Goal: Task Accomplishment & Management: Manage account settings

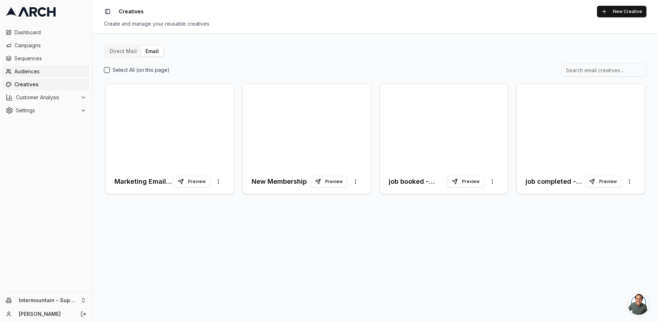
click at [33, 70] on span "Audiences" at bounding box center [50, 71] width 72 height 7
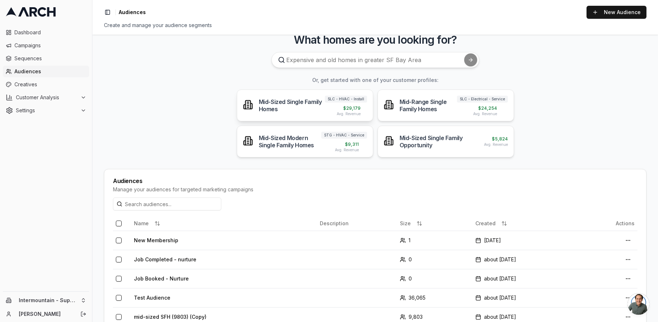
scroll to position [10, 0]
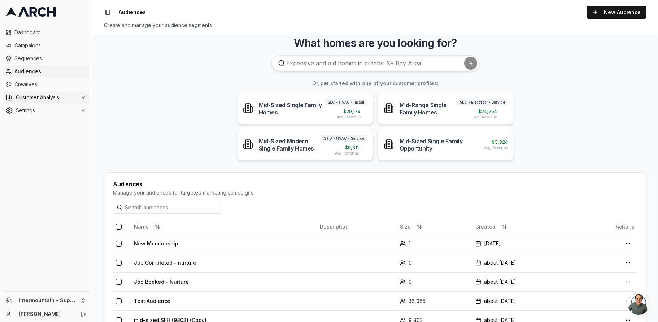
click at [40, 97] on span "Customer Analysis" at bounding box center [47, 97] width 62 height 7
click at [42, 120] on span "Customer Profiles" at bounding box center [47, 120] width 42 height 7
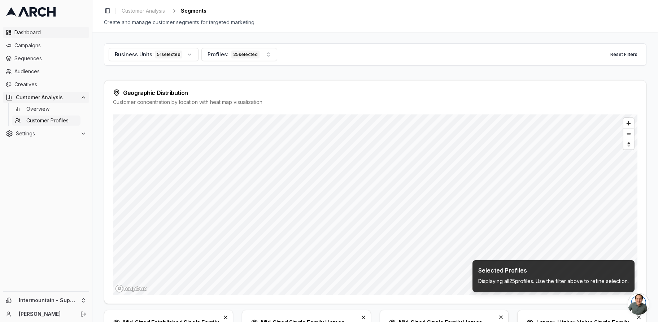
click at [43, 34] on span "Dashboard" at bounding box center [50, 32] width 72 height 7
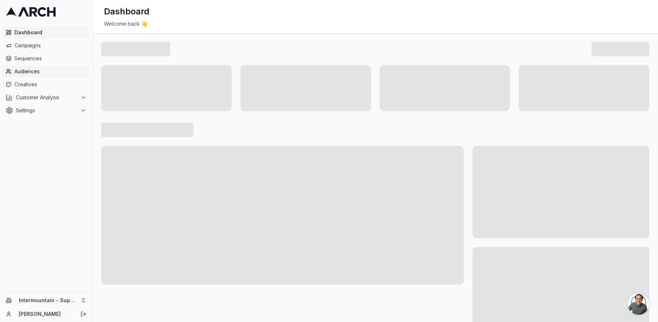
click at [27, 74] on span "Audiences" at bounding box center [50, 71] width 72 height 7
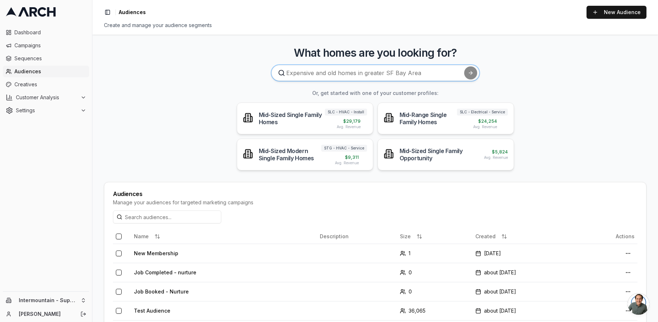
click at [376, 73] on input at bounding box center [375, 73] width 208 height 16
type input "A"
type input "Who are most likely to get their furnace replaced?"
click at [464, 66] on button "submit" at bounding box center [470, 72] width 13 height 13
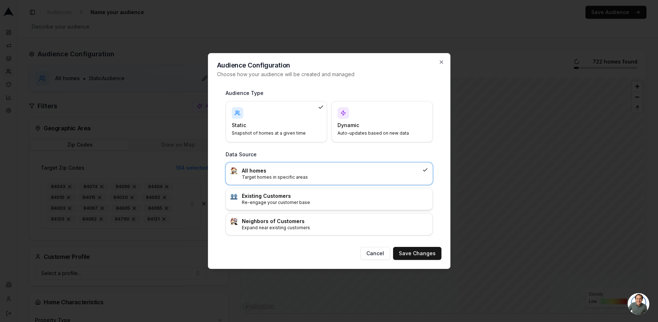
click at [309, 198] on h3 "Existing Customers" at bounding box center [335, 195] width 186 height 7
click at [434, 255] on button "Save Changes" at bounding box center [417, 253] width 48 height 13
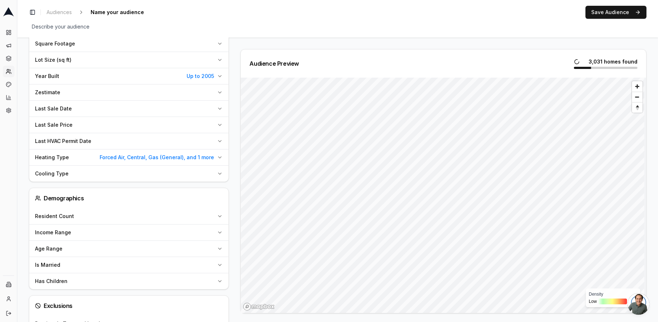
scroll to position [321, 0]
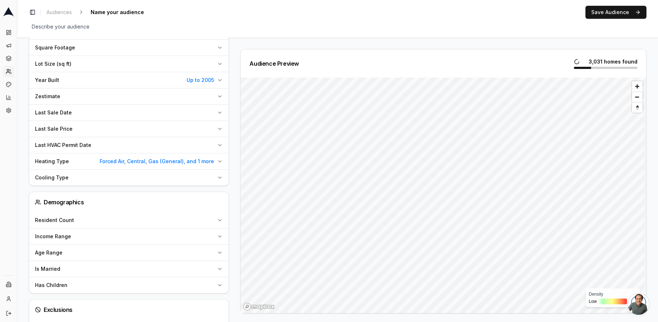
click at [220, 161] on icon "button" at bounding box center [220, 161] width 6 height 6
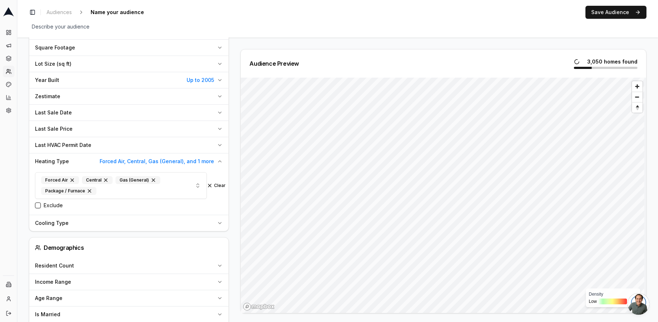
click at [220, 161] on icon "button" at bounding box center [220, 161] width 6 height 6
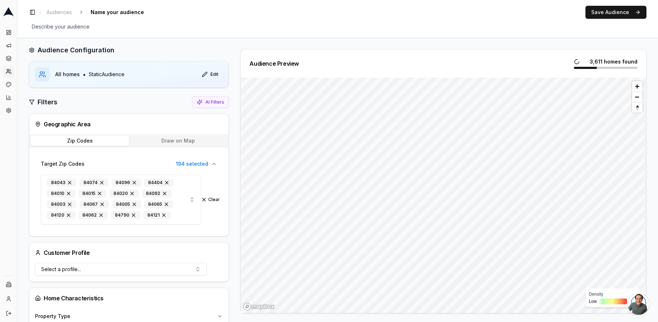
scroll to position [0, 0]
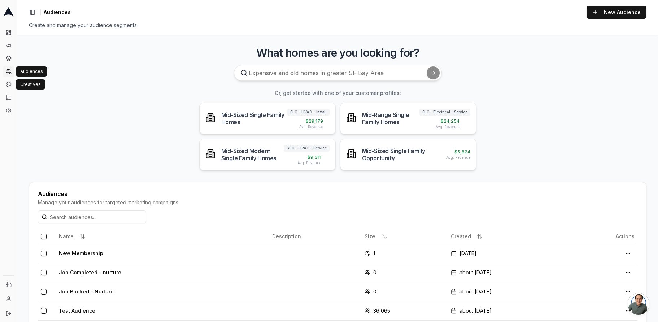
click at [8, 76] on link "Audiences" at bounding box center [9, 72] width 12 height 12
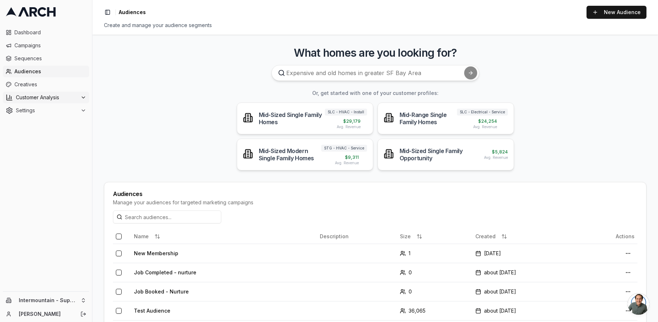
click at [27, 97] on span "Customer Analysis" at bounding box center [47, 97] width 62 height 7
click at [34, 121] on span "Customer Profiles" at bounding box center [47, 120] width 42 height 7
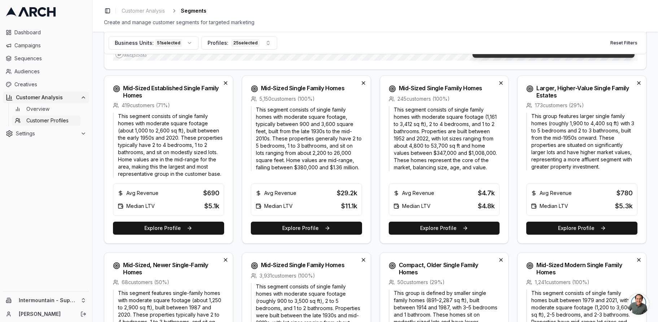
scroll to position [236, 0]
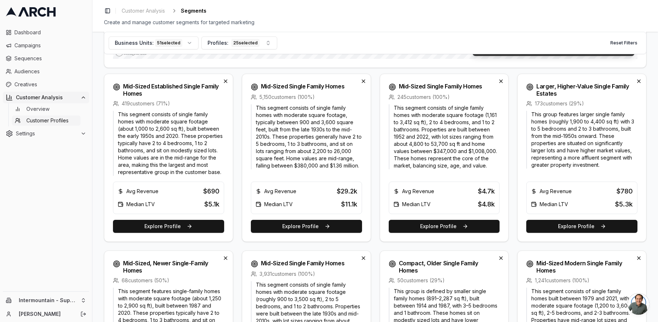
click at [309, 166] on p "This segment consists of single family homes with moderate square footage, typi…" at bounding box center [306, 136] width 111 height 65
click at [303, 226] on button "Explore Profile" at bounding box center [306, 226] width 111 height 13
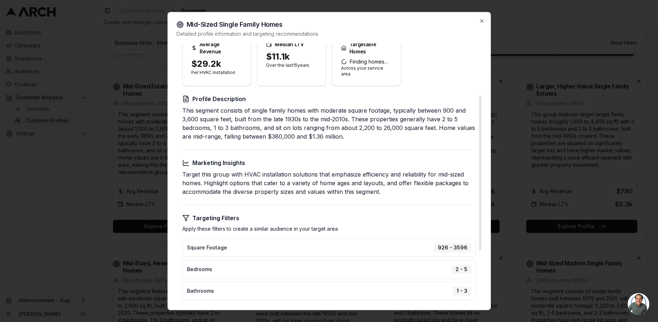
scroll to position [87, 0]
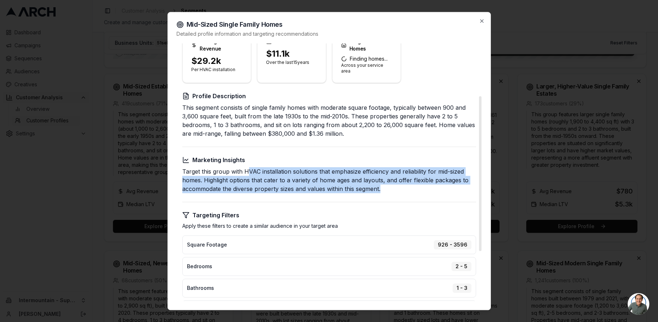
drag, startPoint x: 248, startPoint y: 165, endPoint x: 399, endPoint y: 190, distance: 152.4
click at [399, 190] on div "Create Targeted Campaign Target potential customers with an average revenue of …" at bounding box center [328, 173] width 305 height 434
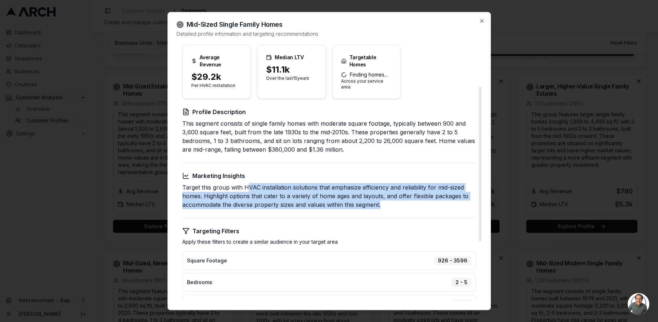
scroll to position [51, 0]
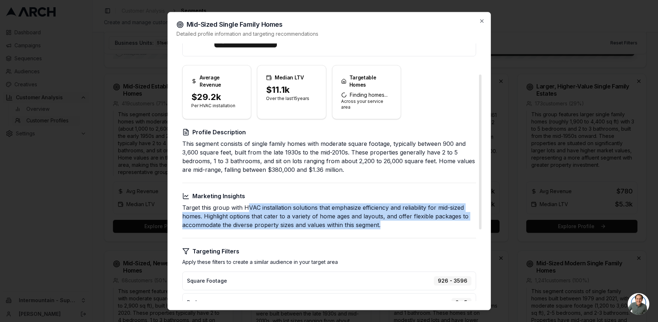
click at [418, 170] on div "Create Targeted Campaign Target potential customers with an average revenue of …" at bounding box center [328, 209] width 305 height 434
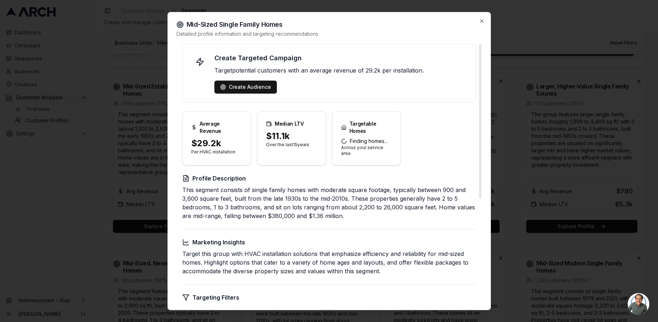
scroll to position [0, 0]
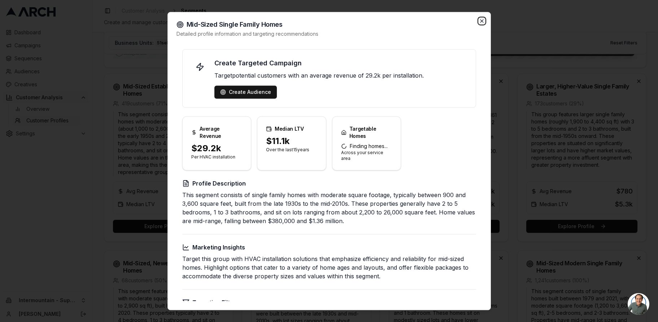
click at [482, 21] on icon "button" at bounding box center [482, 21] width 6 height 6
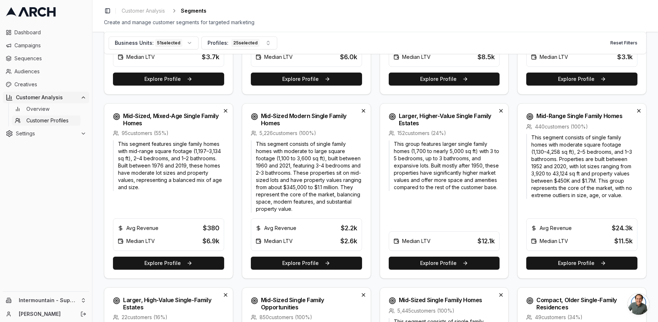
scroll to position [733, 0]
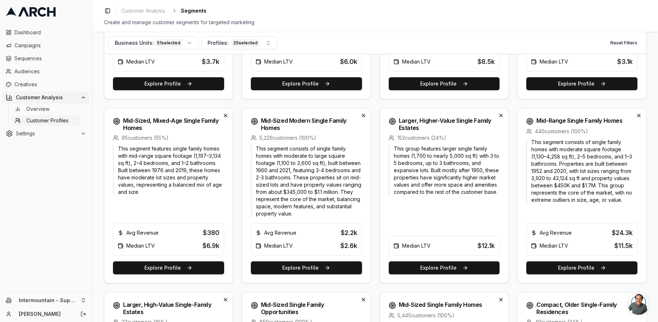
click at [574, 187] on p "This segment consists of single family homes with moderate square footage (1,13…" at bounding box center [581, 171] width 111 height 65
click at [570, 264] on button "Explore Profile" at bounding box center [581, 267] width 111 height 13
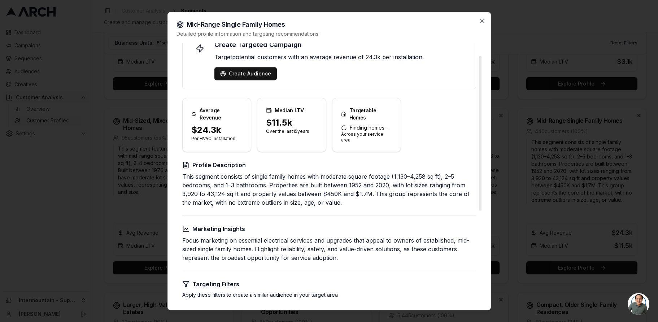
scroll to position [21, 0]
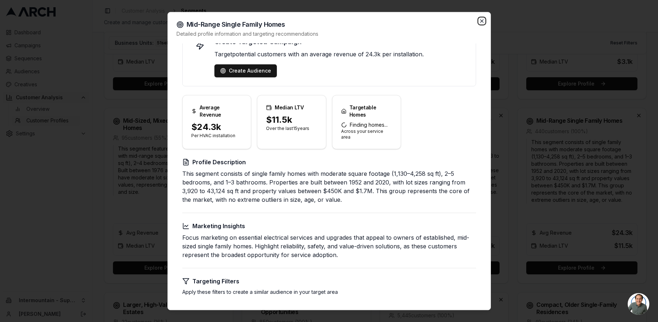
click at [480, 19] on icon "button" at bounding box center [481, 20] width 3 height 3
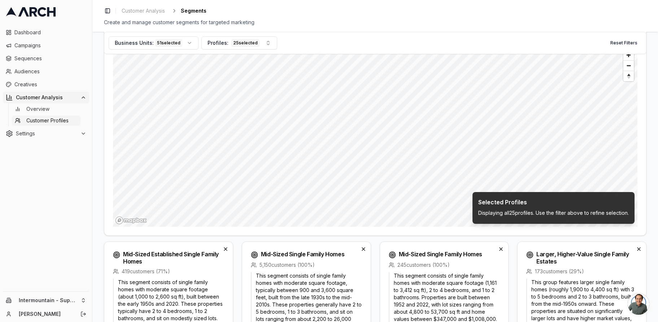
scroll to position [218, 0]
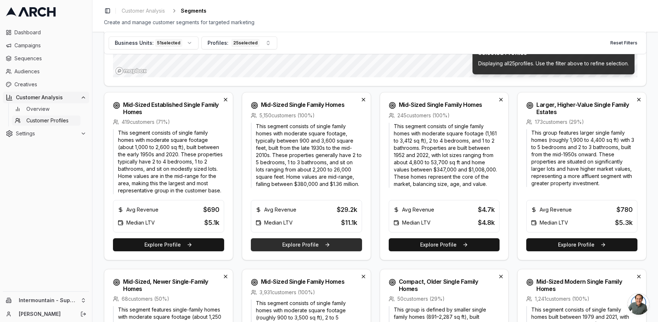
click at [299, 250] on button "Explore Profile" at bounding box center [306, 244] width 111 height 13
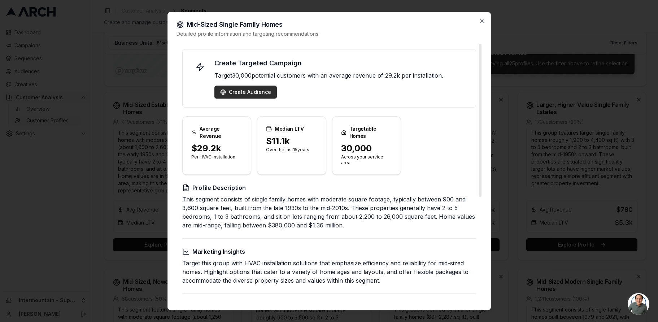
click at [252, 93] on div "Create Audience" at bounding box center [245, 91] width 51 height 7
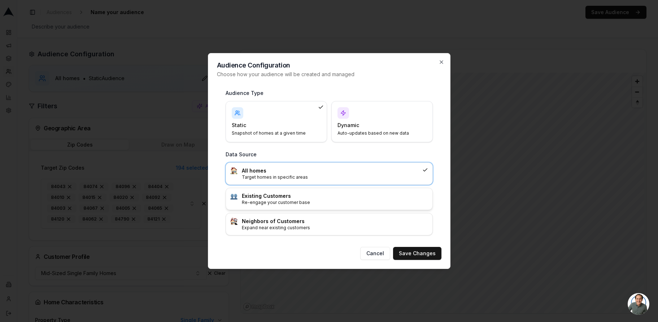
click at [301, 202] on p "Re-engage your customer base" at bounding box center [335, 202] width 186 height 6
click at [418, 256] on button "Save Changes" at bounding box center [417, 253] width 48 height 13
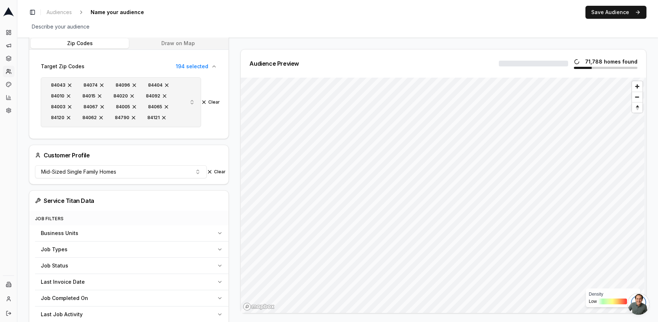
scroll to position [111, 0]
click at [200, 45] on button "Draw on Map" at bounding box center [178, 43] width 98 height 10
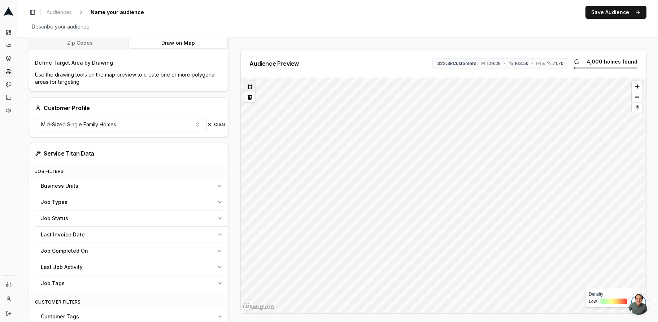
click at [249, 86] on button at bounding box center [249, 86] width 10 height 10
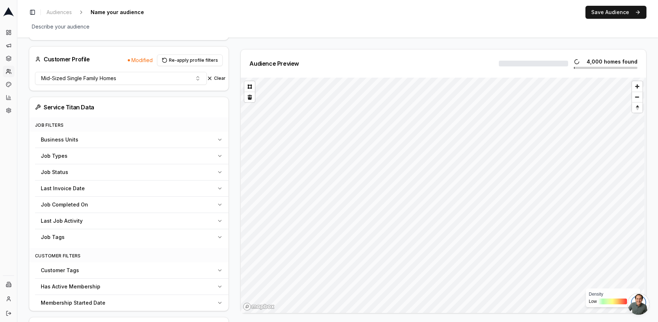
scroll to position [180, 0]
click at [172, 59] on button "Re-apply profile filters" at bounding box center [190, 59] width 66 height 12
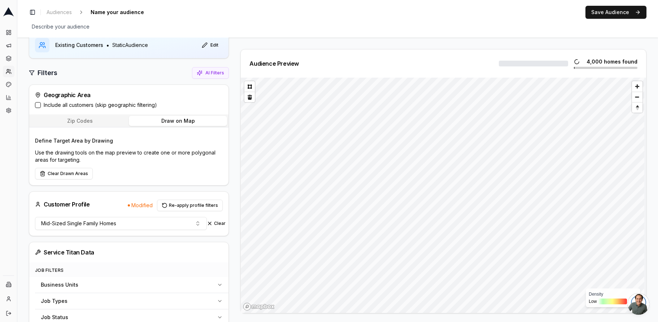
scroll to position [37, 0]
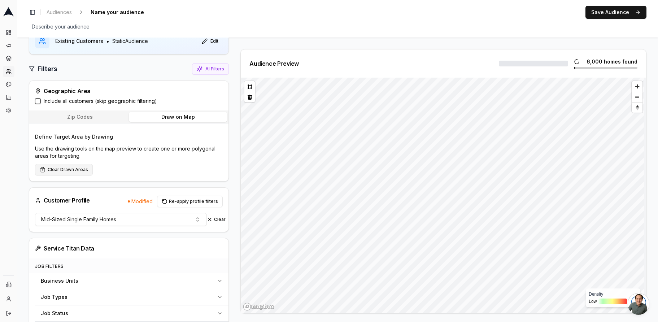
click at [63, 167] on button "Clear Drawn Areas" at bounding box center [64, 170] width 58 height 12
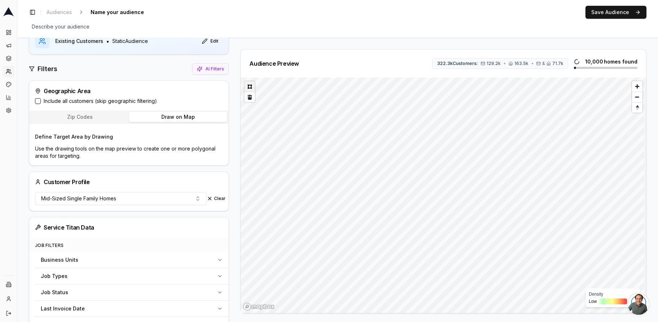
click at [248, 88] on button at bounding box center [249, 86] width 10 height 10
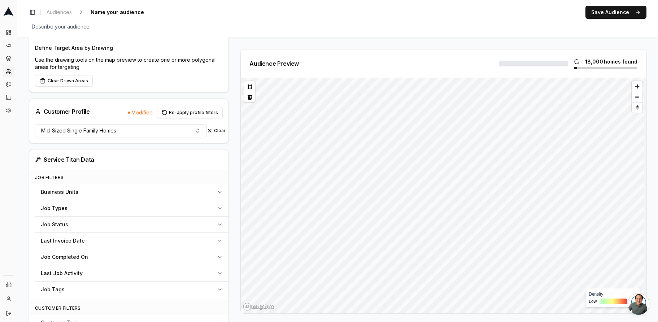
scroll to position [0, 0]
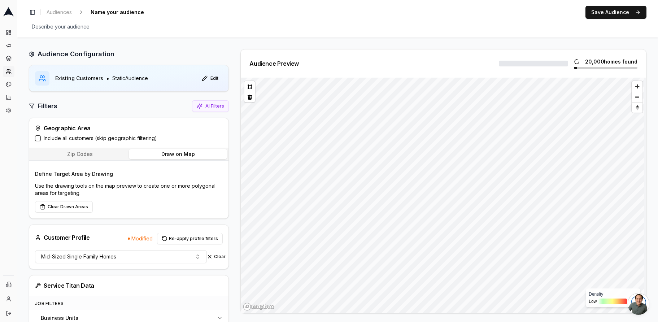
click at [38, 140] on button "Include all customers (skip geographic filtering)" at bounding box center [38, 138] width 6 height 6
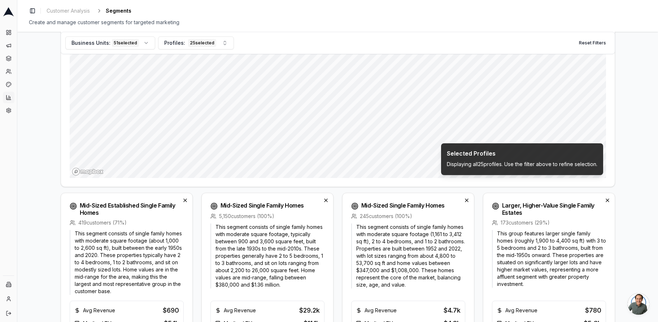
scroll to position [182, 0]
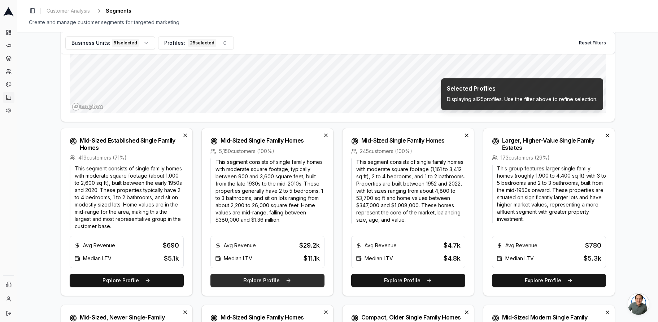
click at [288, 285] on button "Explore Profile" at bounding box center [267, 280] width 114 height 13
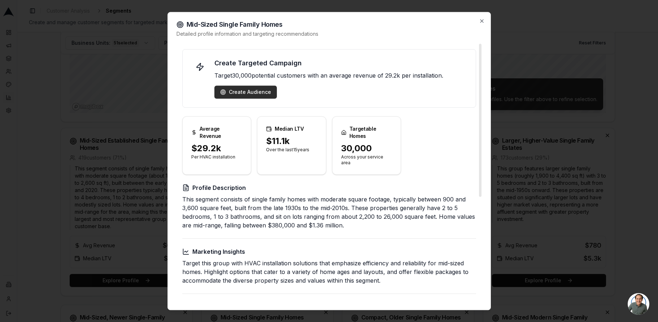
click at [262, 88] on div "Create Audience" at bounding box center [245, 91] width 51 height 7
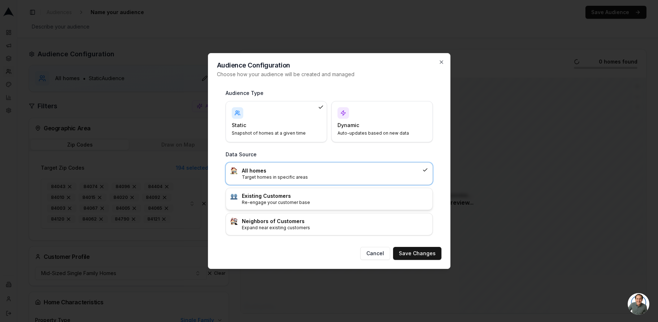
click at [343, 199] on h3 "Existing Customers" at bounding box center [335, 195] width 186 height 7
click at [419, 252] on button "Save Changes" at bounding box center [417, 253] width 48 height 13
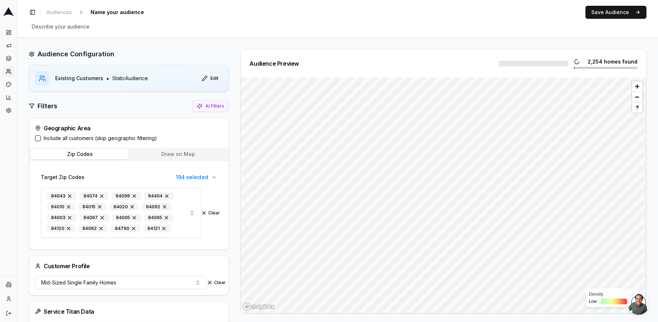
click at [201, 154] on button "Draw on Map" at bounding box center [178, 154] width 98 height 10
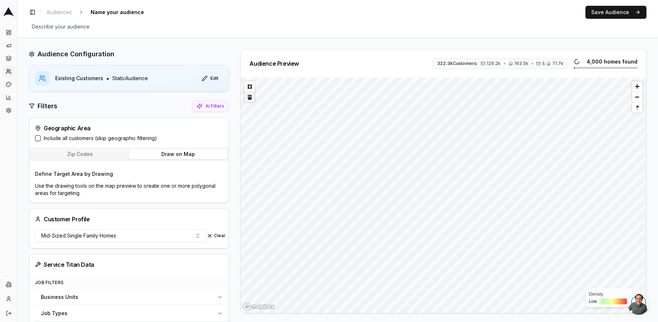
click at [246, 92] on button at bounding box center [249, 97] width 10 height 10
click at [248, 87] on button at bounding box center [249, 86] width 10 height 10
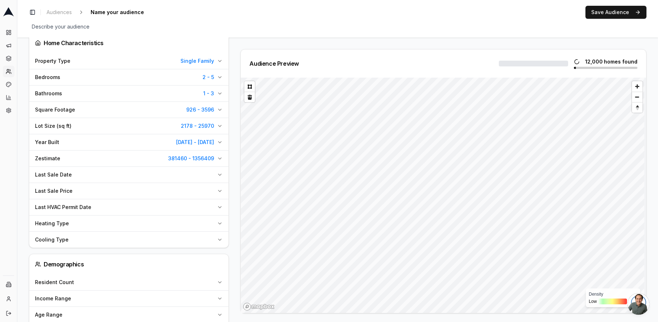
scroll to position [464, 0]
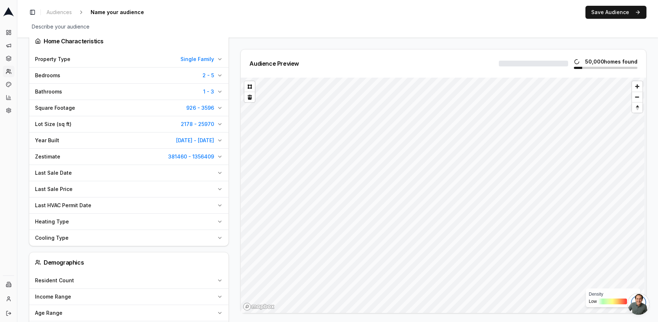
click at [158, 175] on div "Last Sale Date" at bounding box center [124, 172] width 179 height 7
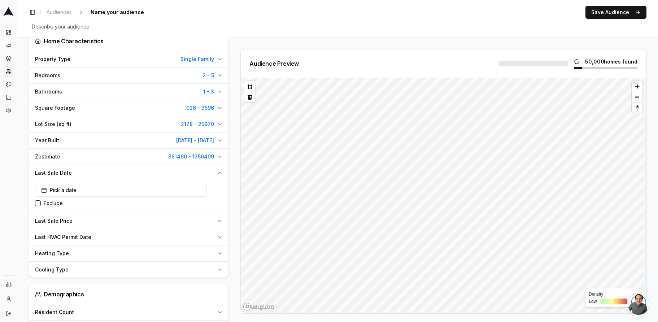
click at [153, 174] on div "Last Sale Date" at bounding box center [124, 172] width 179 height 7
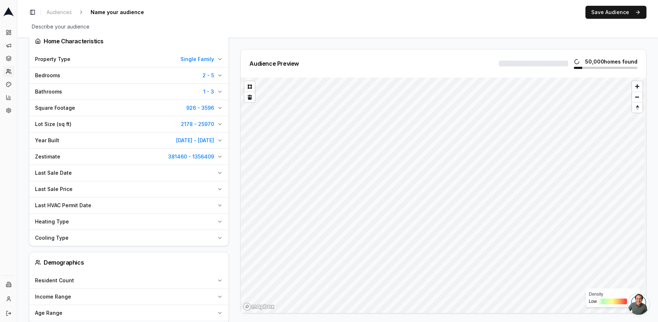
click at [132, 223] on div "Heating Type" at bounding box center [124, 221] width 179 height 7
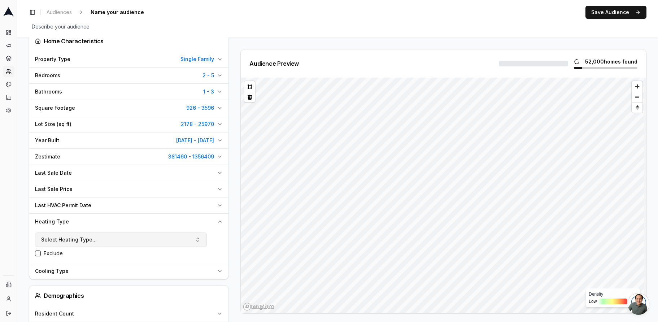
click at [129, 237] on button "Select Heating Type..." at bounding box center [121, 239] width 172 height 14
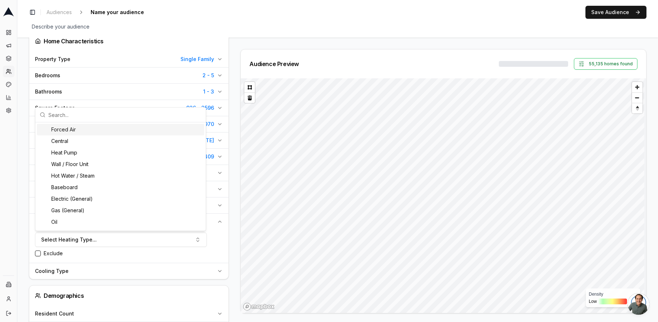
click at [182, 34] on div "Toggle Sidebar Audiences Name your audience Edit Save Audience Describe your au…" at bounding box center [337, 19] width 640 height 38
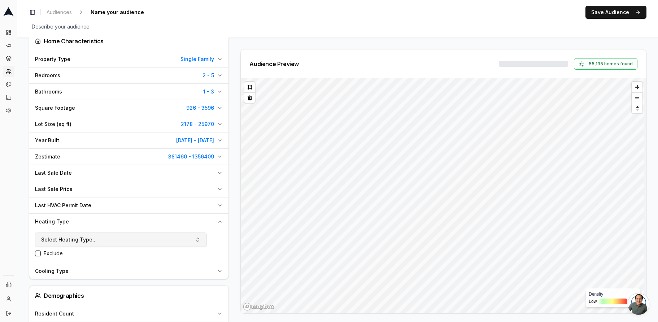
click at [188, 240] on button "Select Heating Type..." at bounding box center [121, 239] width 172 height 14
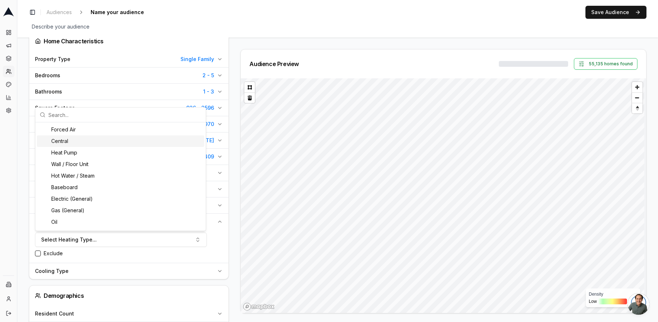
click at [72, 143] on div "Central" at bounding box center [120, 141] width 167 height 12
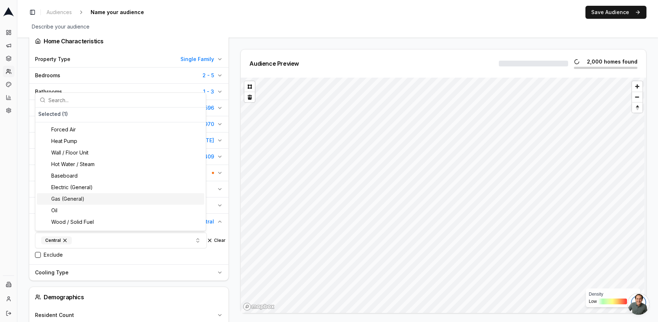
click at [78, 198] on div "Gas (General)" at bounding box center [120, 199] width 167 height 12
click at [83, 189] on div "Electric (General)" at bounding box center [120, 187] width 167 height 12
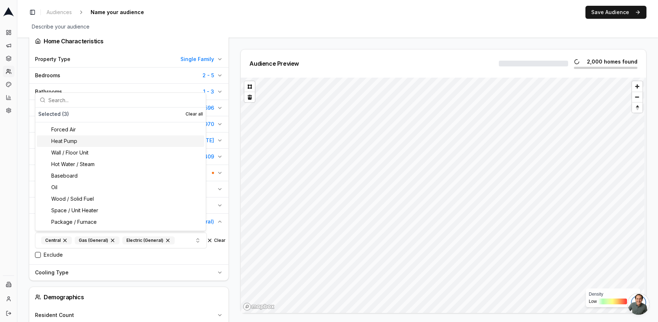
click at [78, 142] on div "Heat Pump" at bounding box center [120, 141] width 167 height 12
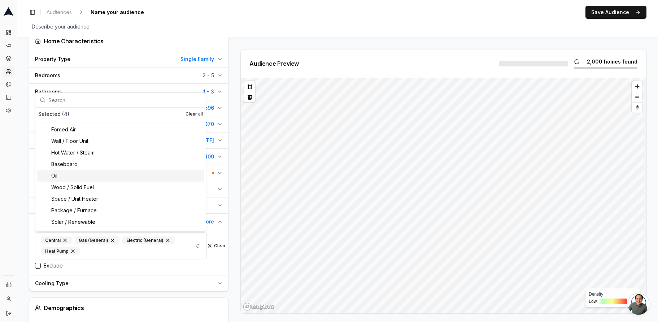
scroll to position [10, 0]
click at [88, 202] on div "Package / Furnace" at bounding box center [120, 200] width 167 height 12
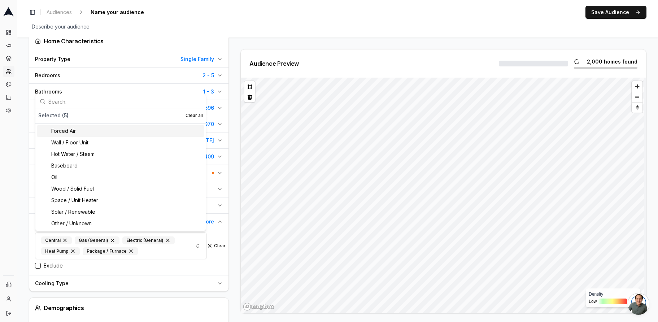
scroll to position [0, 0]
click at [198, 22] on div "Describe your audience Edit" at bounding box center [337, 27] width 617 height 10
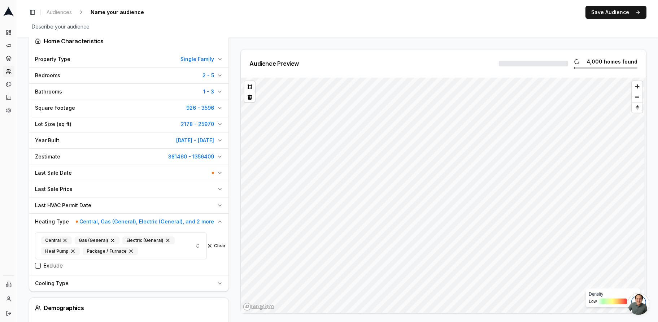
click at [220, 223] on icon "button" at bounding box center [220, 222] width 6 height 6
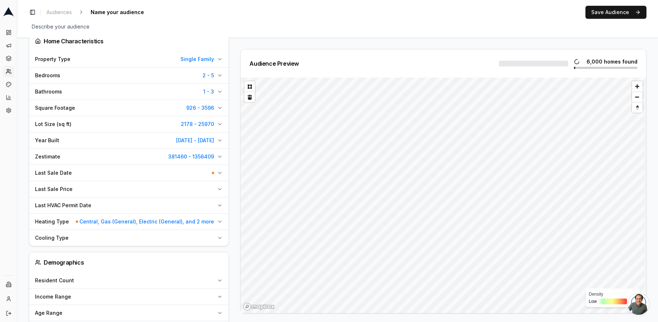
click at [216, 209] on button "Last HVAC Permit Date" at bounding box center [128, 205] width 199 height 16
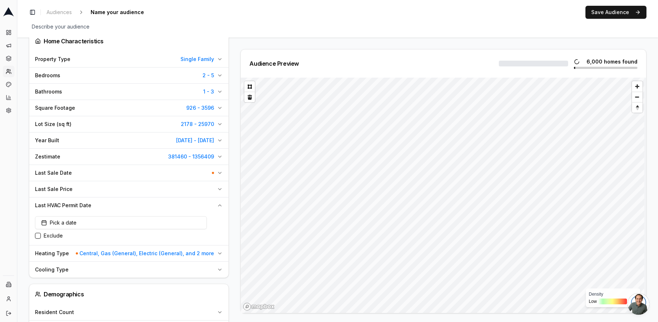
click at [211, 204] on div "Last HVAC Permit Date" at bounding box center [124, 205] width 179 height 7
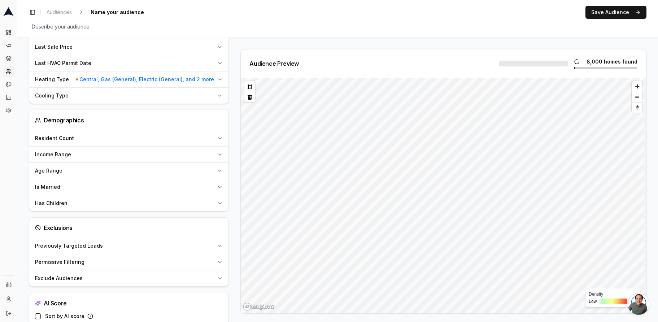
scroll to position [621, 0]
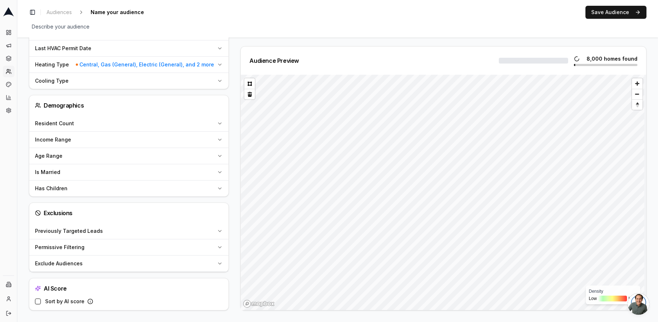
click at [115, 233] on div "Previously Targeted Leads" at bounding box center [124, 230] width 179 height 7
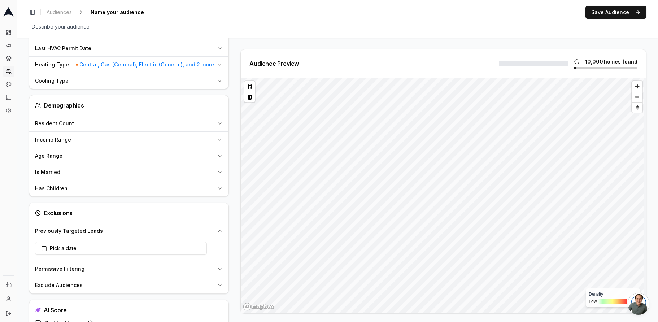
click at [114, 233] on div "Previously Targeted Leads" at bounding box center [124, 230] width 179 height 7
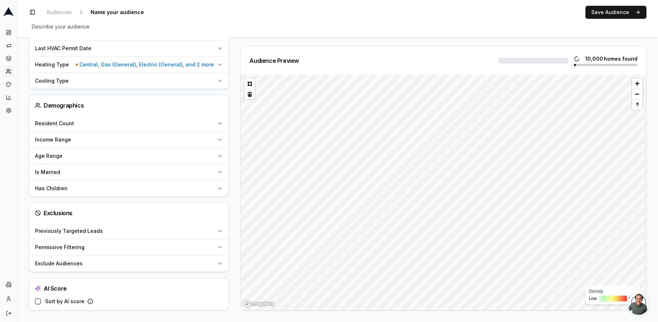
click at [107, 245] on div "Permissive Filtering" at bounding box center [124, 246] width 179 height 7
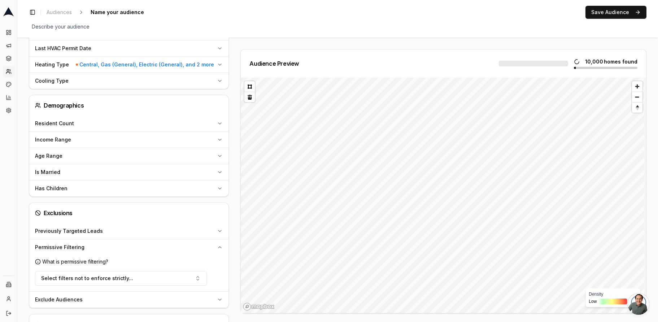
click at [106, 248] on div "Permissive Filtering" at bounding box center [124, 246] width 179 height 7
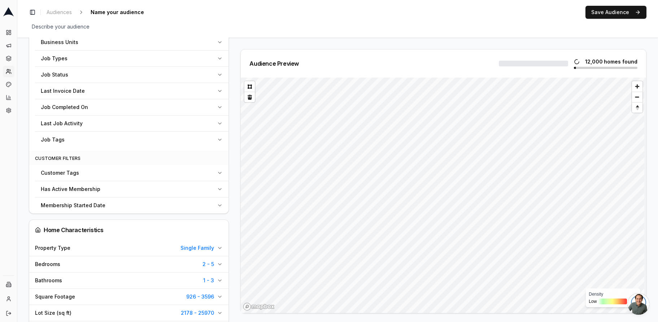
scroll to position [258, 0]
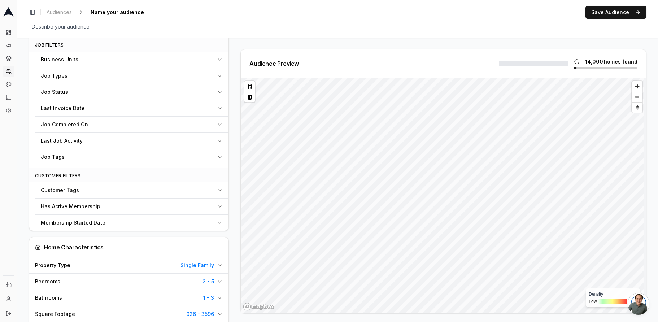
click at [126, 193] on div "Customer Tags" at bounding box center [127, 189] width 173 height 7
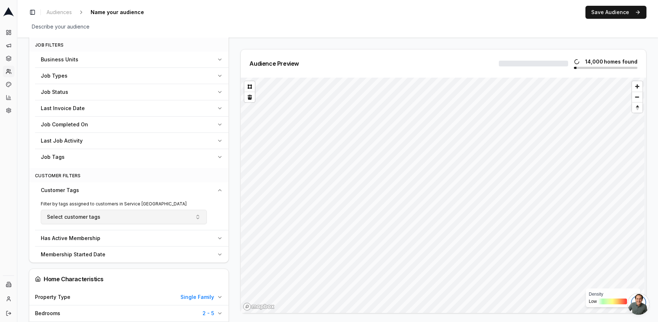
click at [117, 216] on button "Select customer tags" at bounding box center [124, 217] width 166 height 14
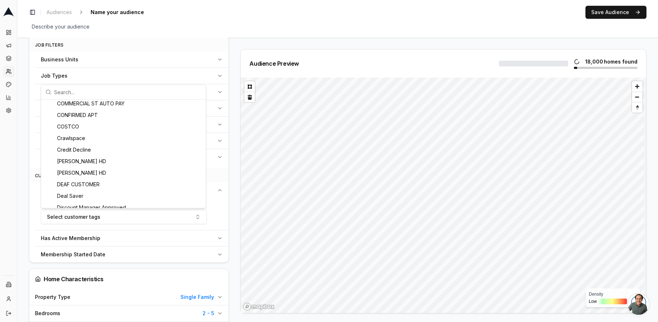
scroll to position [567, 0]
click at [20, 184] on div "Audience Configuration Existing Customers • Static Audience Edit Filters AI Fil…" at bounding box center [337, 247] width 640 height 937
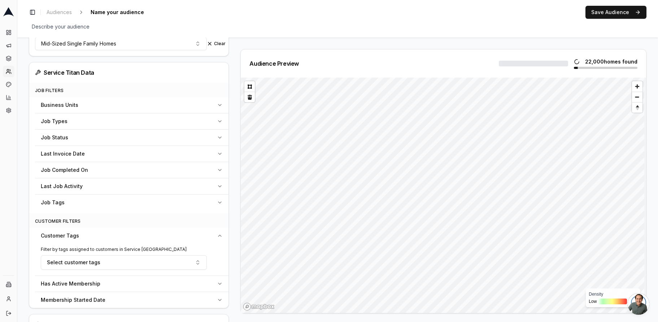
scroll to position [212, 0]
click at [73, 122] on div "Job Types" at bounding box center [127, 121] width 173 height 7
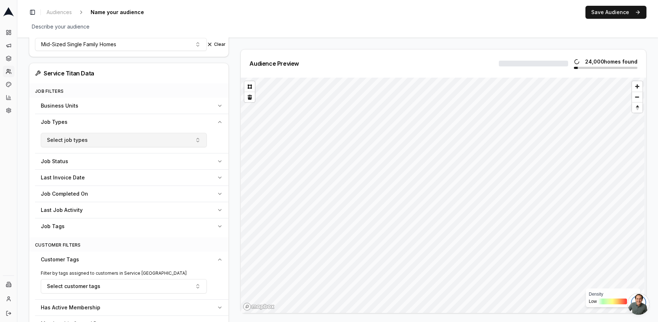
click at [80, 137] on span "Select job types" at bounding box center [67, 139] width 41 height 7
click at [122, 139] on button "Select job types" at bounding box center [124, 140] width 166 height 14
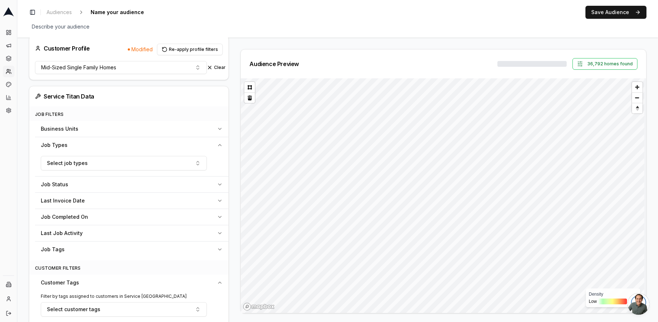
scroll to position [189, 0]
click at [141, 164] on button "Select job types" at bounding box center [124, 162] width 166 height 14
click at [98, 164] on button "Select job types" at bounding box center [124, 162] width 166 height 14
click at [119, 128] on div "Business Units" at bounding box center [127, 128] width 173 height 7
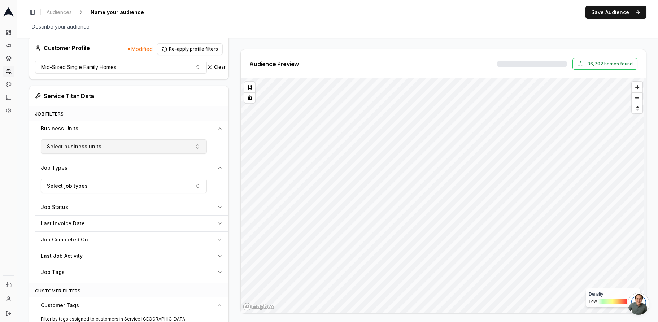
click at [112, 148] on button "Select business units" at bounding box center [124, 146] width 166 height 14
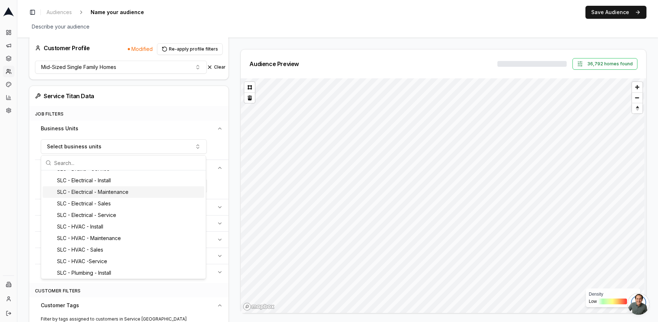
scroll to position [205, 0]
click at [121, 194] on div "SLC - Electrical - Maintenance" at bounding box center [124, 192] width 162 height 12
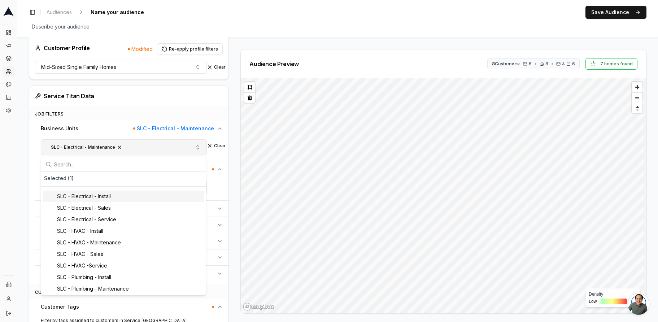
click at [119, 145] on span "button" at bounding box center [120, 147] width 6 height 6
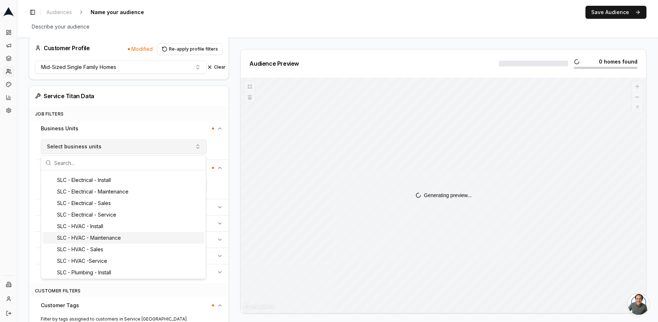
click at [101, 239] on div "SLC - HVAC - Maintenance" at bounding box center [124, 238] width 162 height 12
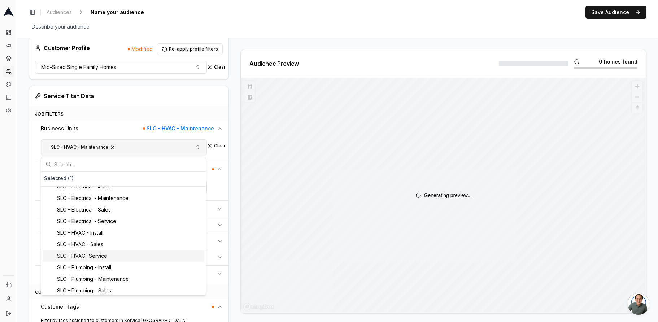
scroll to position [215, 0]
click at [100, 257] on div "SLC - HVAC -Service" at bounding box center [124, 256] width 162 height 12
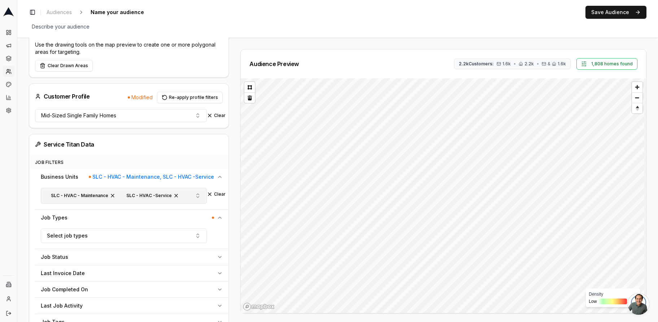
scroll to position [0, 0]
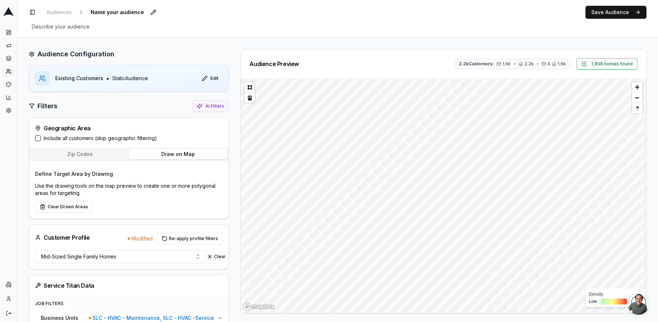
click at [135, 13] on span "Name your audience" at bounding box center [117, 12] width 59 height 10
type input "N"
type input "New Furnace Offer"
click at [602, 13] on button "Save Audience" at bounding box center [615, 12] width 61 height 13
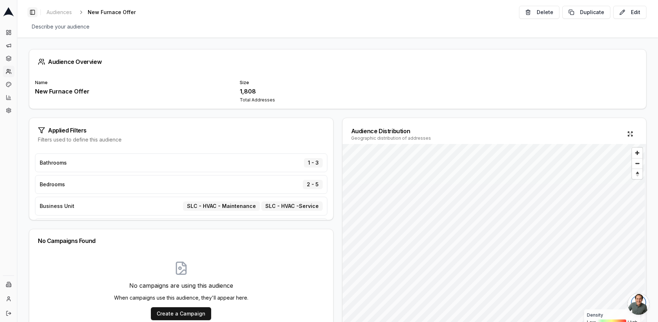
click at [32, 10] on button "Toggle Sidebar" at bounding box center [32, 12] width 10 height 10
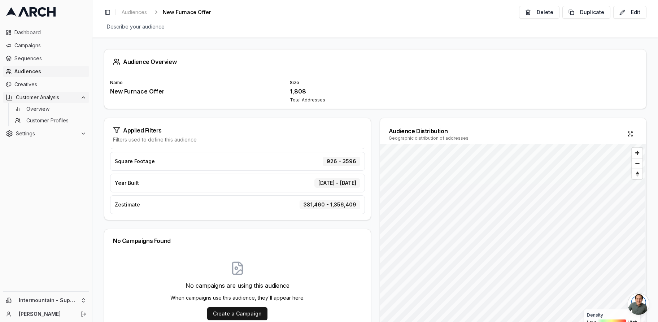
click at [32, 92] on button "Customer Analysis" at bounding box center [46, 98] width 86 height 12
click at [32, 86] on span "Creatives" at bounding box center [50, 84] width 72 height 7
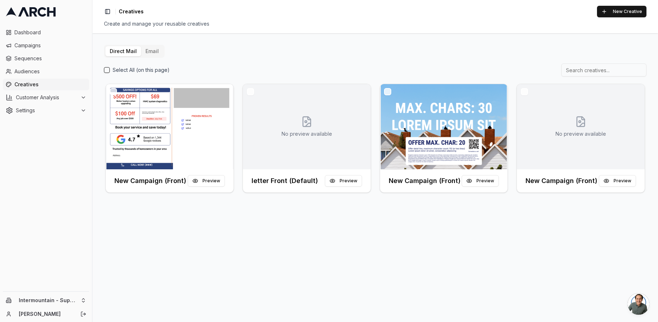
click at [152, 50] on button "Email" at bounding box center [152, 51] width 22 height 10
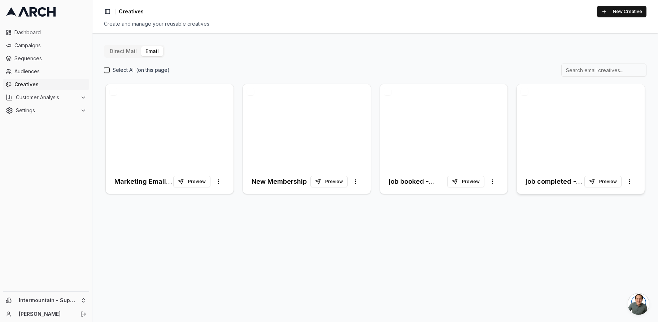
click at [561, 142] on div at bounding box center [581, 126] width 128 height 85
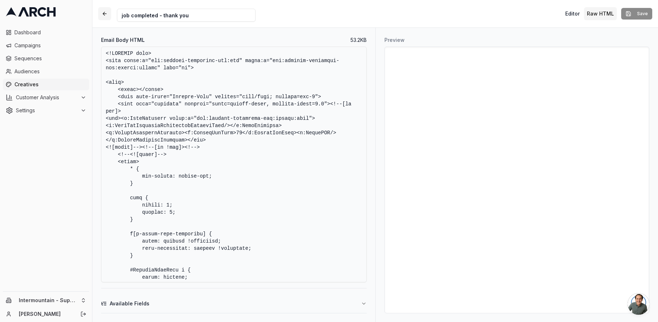
click at [107, 15] on button "button" at bounding box center [104, 13] width 13 height 13
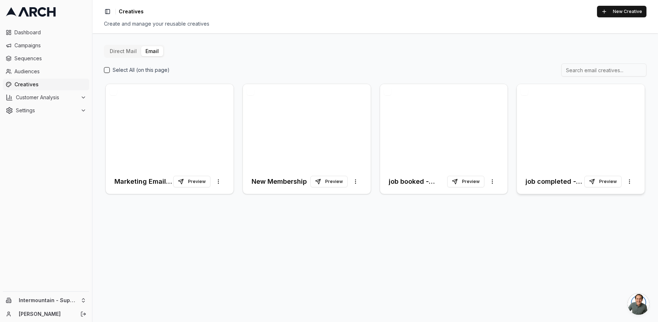
click at [536, 127] on div at bounding box center [581, 126] width 128 height 85
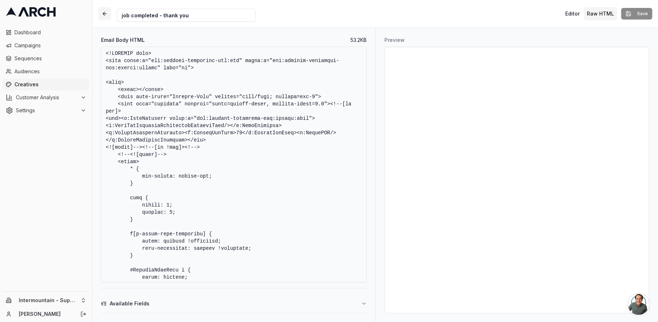
click at [106, 17] on button "button" at bounding box center [104, 13] width 13 height 13
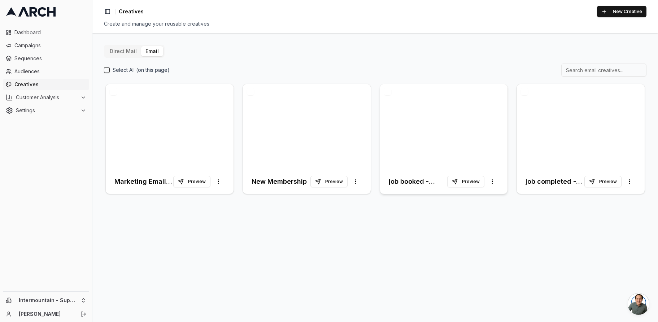
click at [471, 123] on div at bounding box center [444, 126] width 128 height 85
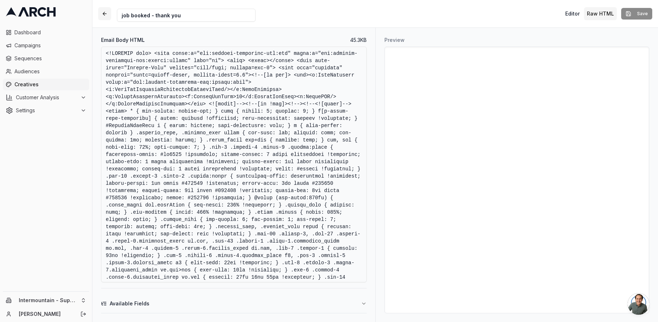
click at [104, 14] on button "button" at bounding box center [104, 13] width 13 height 13
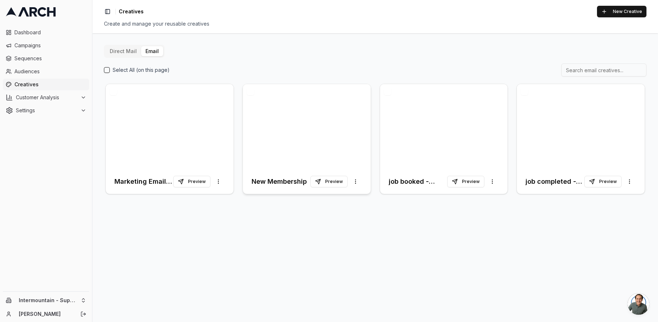
click at [320, 113] on div at bounding box center [307, 126] width 128 height 85
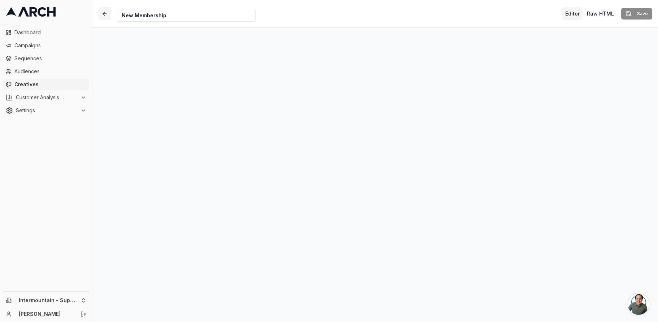
click at [105, 16] on button "button" at bounding box center [104, 13] width 13 height 13
